Goal: Ask a question

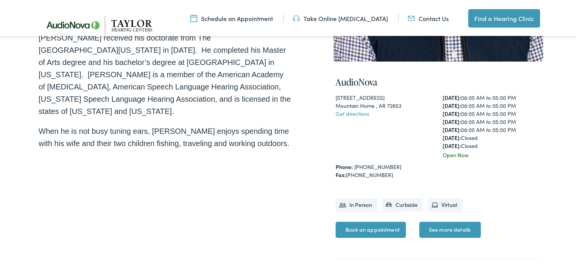
scroll to position [267, 0]
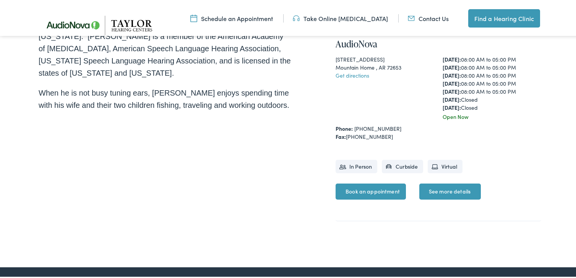
click at [450, 186] on link "See more details" at bounding box center [450, 190] width 62 height 16
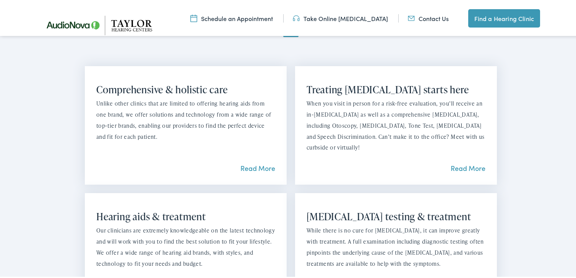
scroll to position [420, 0]
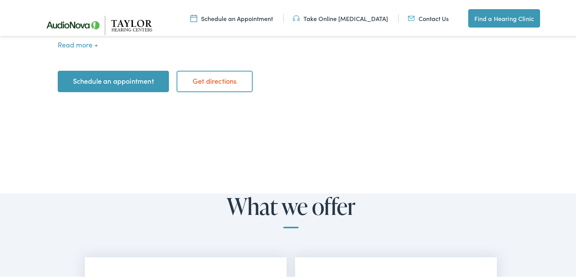
click at [426, 17] on link "Contact Us" at bounding box center [428, 17] width 41 height 8
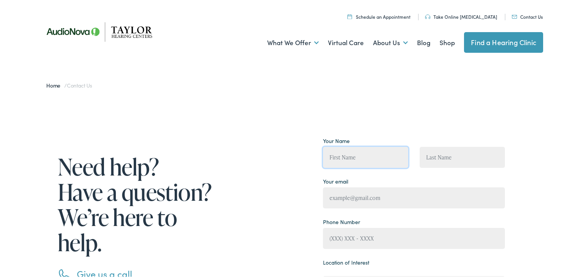
click at [382, 155] on input "Contact form" at bounding box center [365, 155] width 85 height 21
type input "[PERSON_NAME]"
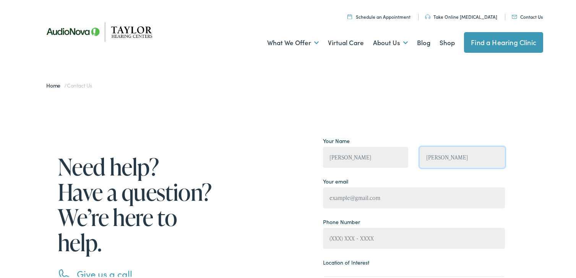
type input "[PERSON_NAME]"
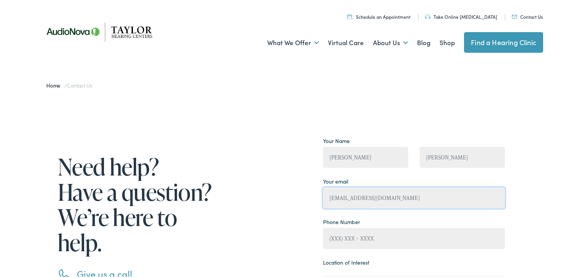
type input "[EMAIL_ADDRESS][DOMAIN_NAME]"
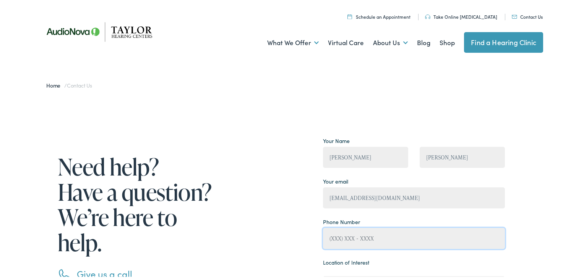
click at [443, 232] on input "Contact form" at bounding box center [414, 236] width 182 height 21
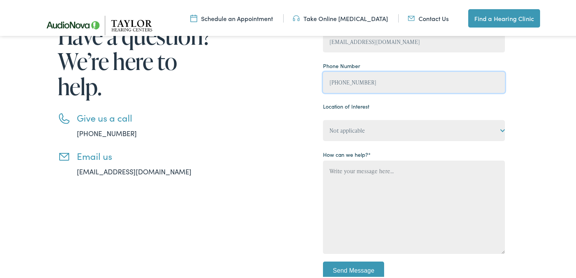
type input "[PHONE_NUMBER]"
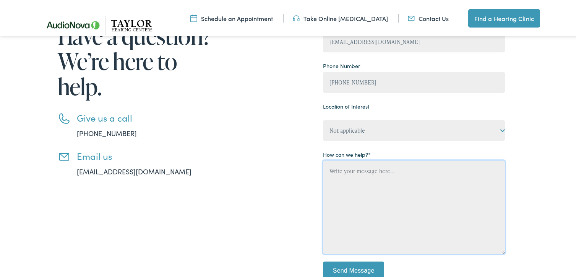
click at [399, 173] on textarea "Contact form" at bounding box center [414, 205] width 182 height 93
type textarea "I am interested in getting a hearing aid. I have had a [MEDICAL_DATA] for about…"
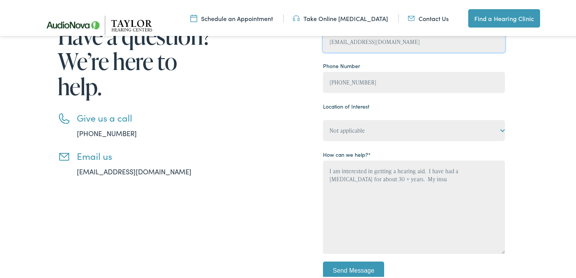
drag, startPoint x: 392, startPoint y: 38, endPoint x: 247, endPoint y: 55, distance: 145.7
click at [247, 55] on div "Need help? Have a question? We’re here to help. Give us a call [PHONE_NUMBER] E…" at bounding box center [272, 134] width 466 height 315
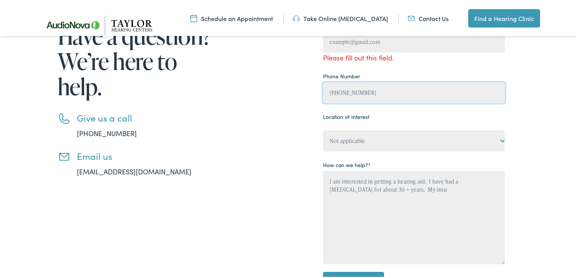
drag, startPoint x: 372, startPoint y: 76, endPoint x: 259, endPoint y: 95, distance: 114.3
click at [259, 95] on div "Need help? Have a question? We’re here to help. Give us a call [PHONE_NUMBER] E…" at bounding box center [272, 139] width 466 height 325
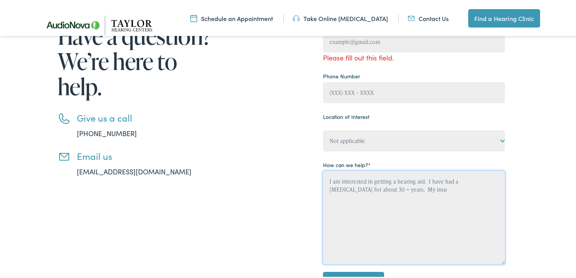
drag, startPoint x: 325, startPoint y: 179, endPoint x: 510, endPoint y: 203, distance: 186.8
click at [510, 203] on div "Need help? Have a question? We’re here to help. Give us a call [PHONE_NUMBER] E…" at bounding box center [291, 139] width 504 height 325
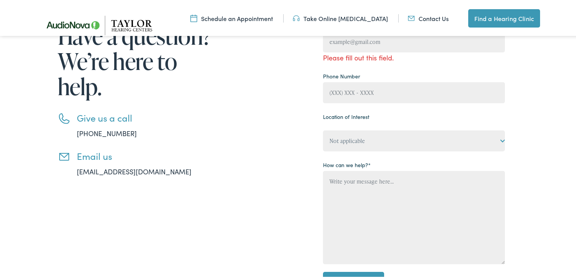
click at [107, 167] on link "[EMAIL_ADDRESS][DOMAIN_NAME]" at bounding box center [134, 170] width 115 height 10
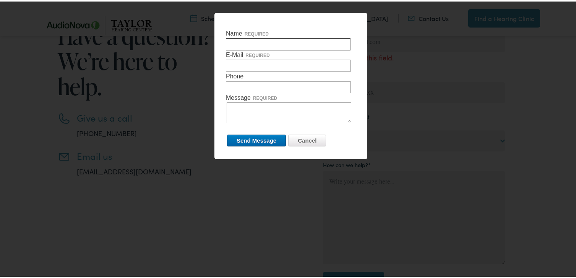
click at [294, 41] on input "Name required" at bounding box center [288, 43] width 125 height 12
type input "debbie lambert"
type input "ddozarks@aol.com"
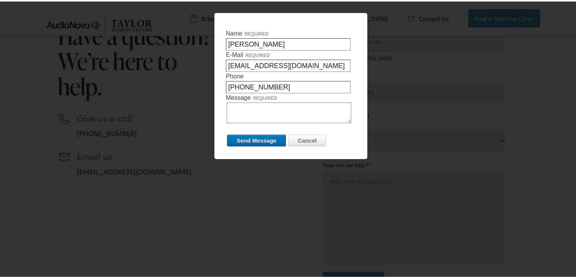
type input "417-853-4340"
click at [243, 112] on textarea "Message required" at bounding box center [289, 111] width 125 height 21
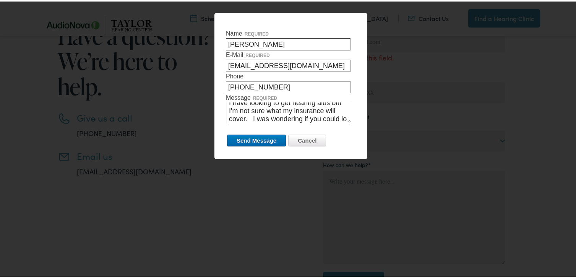
scroll to position [14, 0]
click at [333, 120] on textarea "I have looking to get hearing aids but I'm not sure what my insurance will cove…" at bounding box center [289, 111] width 125 height 21
type textarea "I have looking to get hearing aids but I'm not sure what my insurance will cove…"
